Goal: Information Seeking & Learning: Learn about a topic

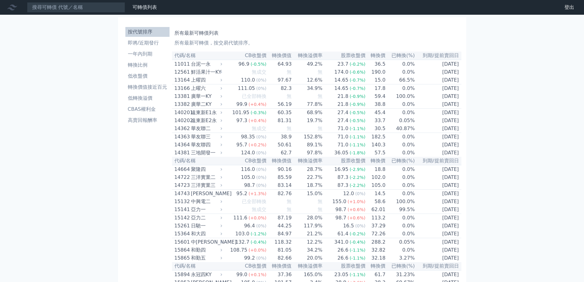
type input "3"
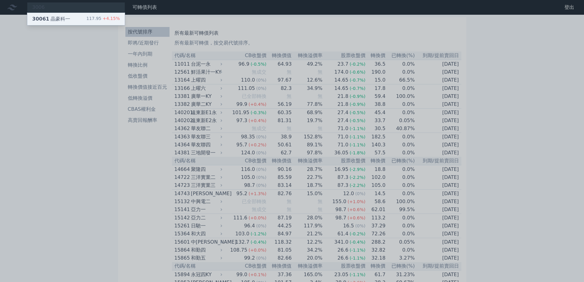
type input "3006"
click at [100, 22] on div "117.95 +4.15%" at bounding box center [102, 18] width 33 height 7
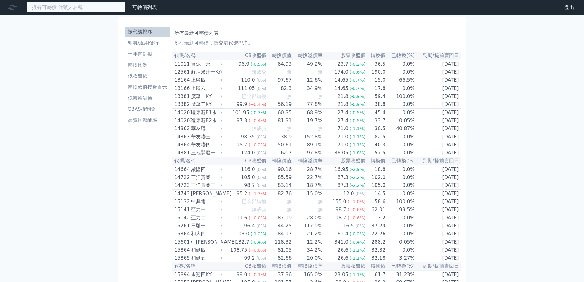
click at [89, 8] on input at bounding box center [76, 7] width 98 height 10
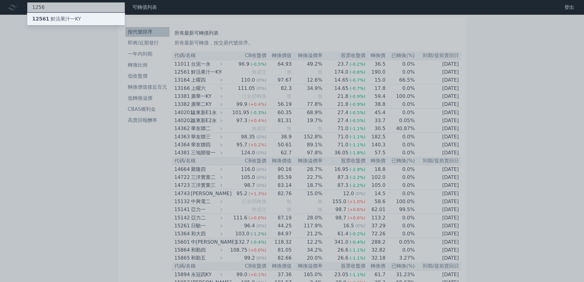
type input "1256"
click at [91, 22] on div "12561 鮮活果汁一KY" at bounding box center [75, 19] width 97 height 12
